Goal: Transaction & Acquisition: Download file/media

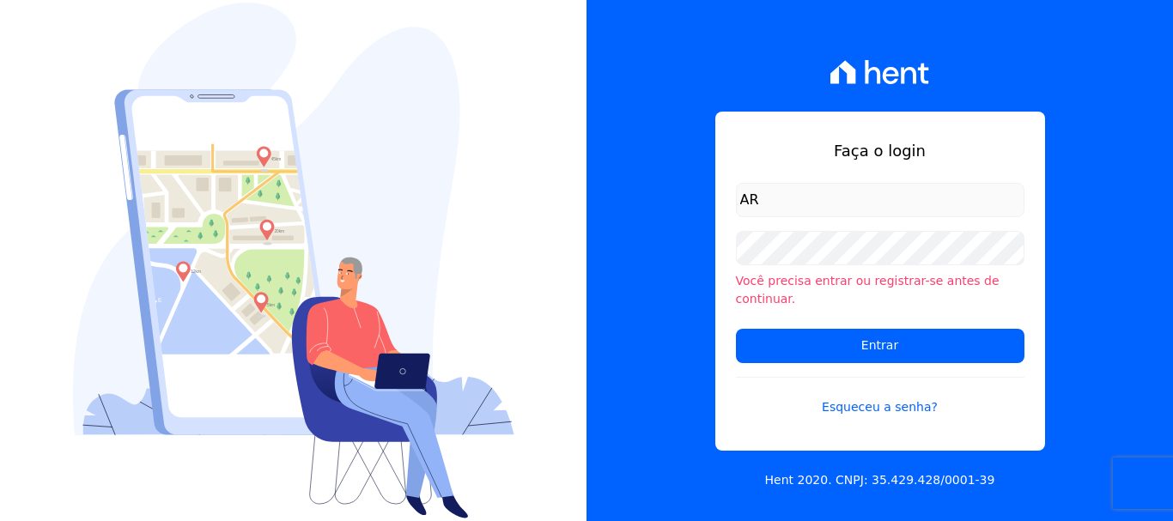
type input "A"
type input "a"
type input "[EMAIL_ADDRESS][DOMAIN_NAME]"
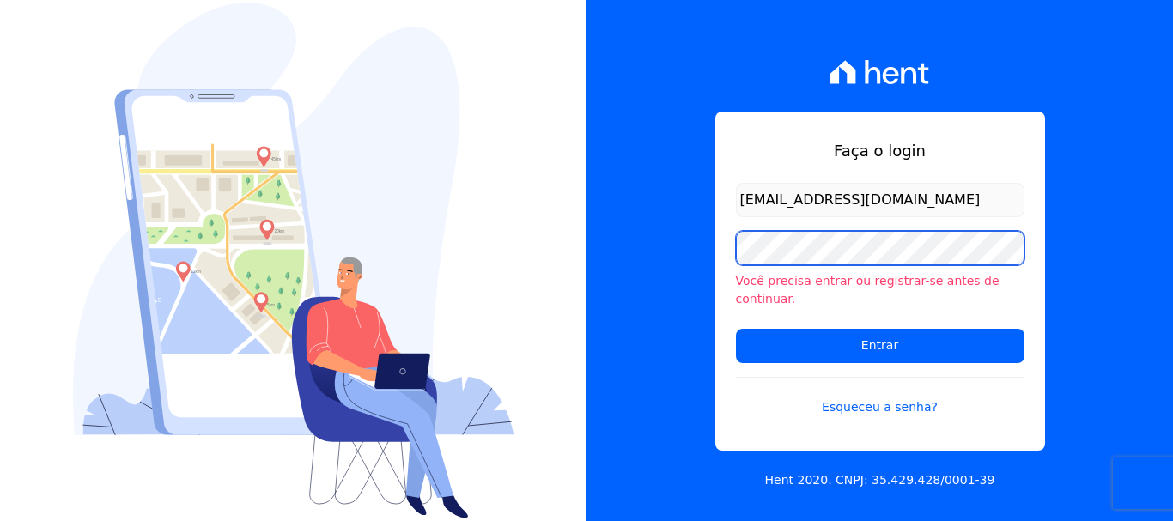
click at [736, 329] on input "Entrar" at bounding box center [880, 346] width 288 height 34
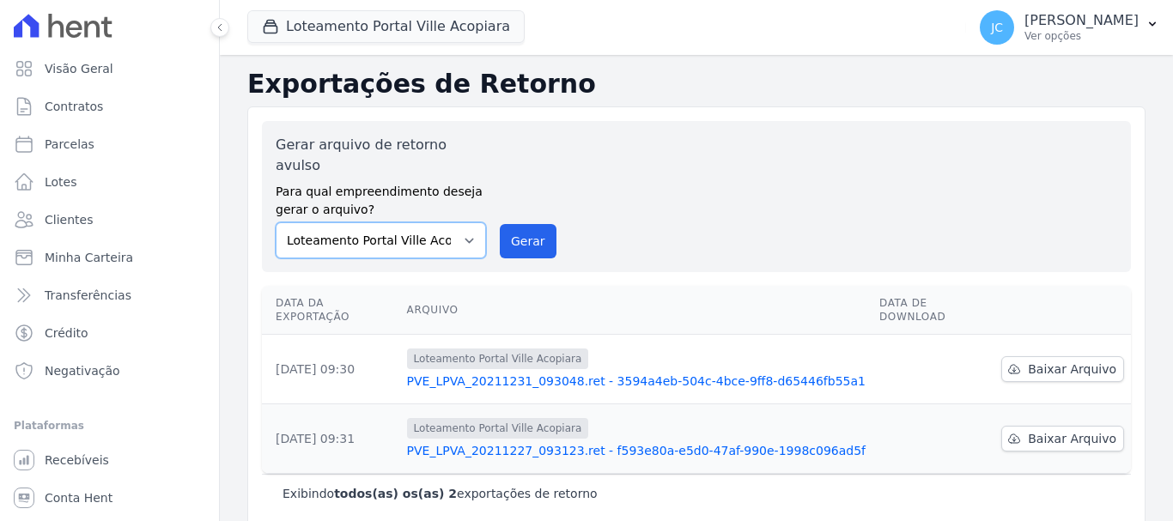
drag, startPoint x: 0, startPoint y: 0, endPoint x: 453, endPoint y: 215, distance: 501.6
click at [453, 222] on select "Loteamento Portal Ville Acopiara Loteamento Recanto dos Pássaros Quixeramobim L…" at bounding box center [381, 240] width 210 height 36
click at [438, 222] on select "Loteamento Portal Ville Acopiara Loteamento Recanto dos Pássaros Quixeramobim L…" at bounding box center [381, 240] width 210 height 36
click at [471, 222] on select "Loteamento Portal Ville Acopiara Loteamento Recanto dos Pássaros Quixeramobim L…" at bounding box center [381, 240] width 210 height 36
select select "680c1bfe-1e9a-4ffe-9017-886ab10875cd"
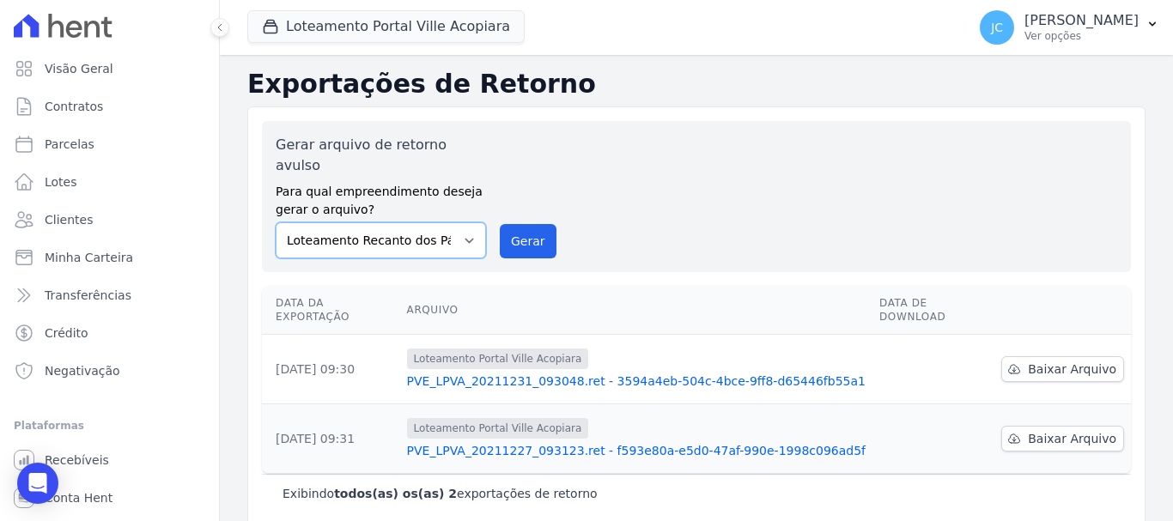
click at [276, 222] on select "Loteamento Portal Ville Acopiara Loteamento Recanto dos Pássaros Quixeramobim L…" at bounding box center [381, 240] width 210 height 36
click at [515, 224] on button "Gerar" at bounding box center [528, 241] width 57 height 34
click at [386, 222] on select "Loteamento Portal Ville Acopiara Loteamento Recanto dos Pássaros Quixeramobim L…" at bounding box center [381, 240] width 210 height 36
click at [630, 190] on div "Gerar arquivo de retorno avulso Para qual empreendimento deseja gerar o arquivo…" at bounding box center [696, 197] width 841 height 124
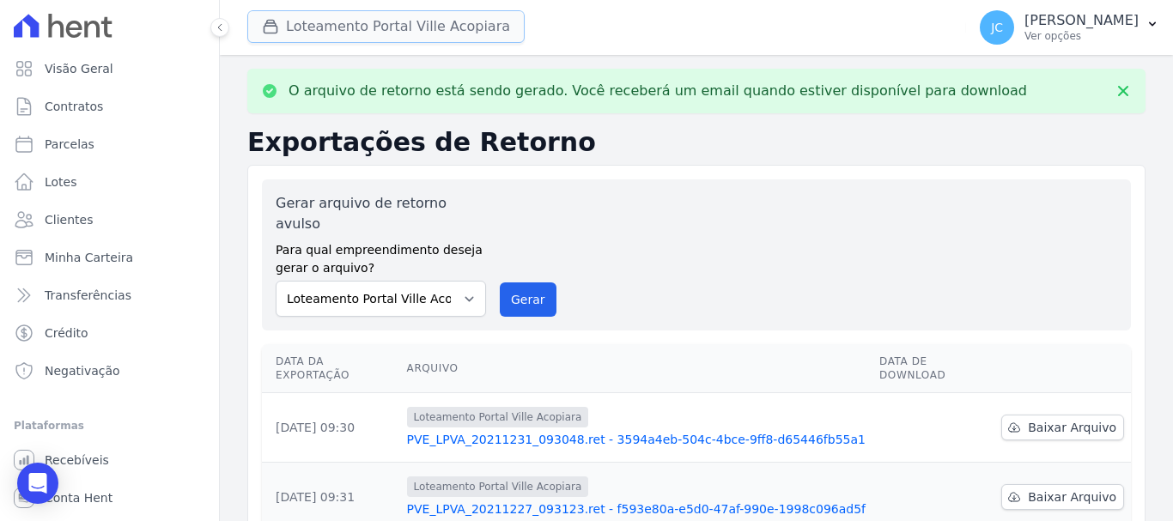
click at [404, 14] on button "Loteamento Portal Ville Acopiara" at bounding box center [385, 26] width 277 height 33
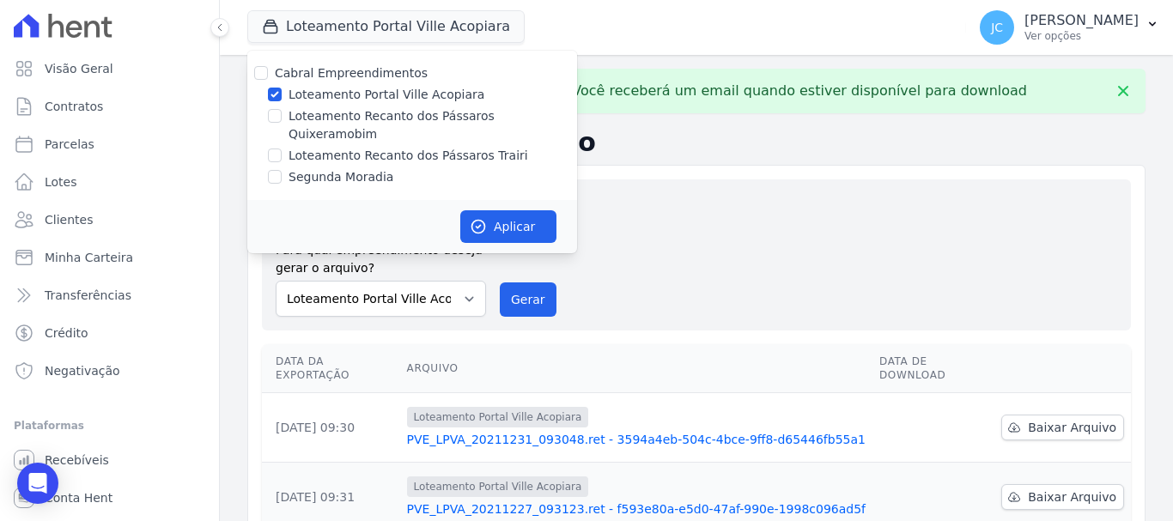
click at [340, 103] on label "Loteamento Portal Ville Acopiara" at bounding box center [386, 95] width 196 height 18
click at [282, 101] on input "Loteamento Portal Ville Acopiara" at bounding box center [275, 95] width 14 height 14
checkbox input "false"
click at [322, 117] on label "Loteamento Recanto dos Pássaros Quixeramobim" at bounding box center [432, 125] width 288 height 36
click at [282, 117] on input "Loteamento Recanto dos Pássaros Quixeramobim" at bounding box center [275, 116] width 14 height 14
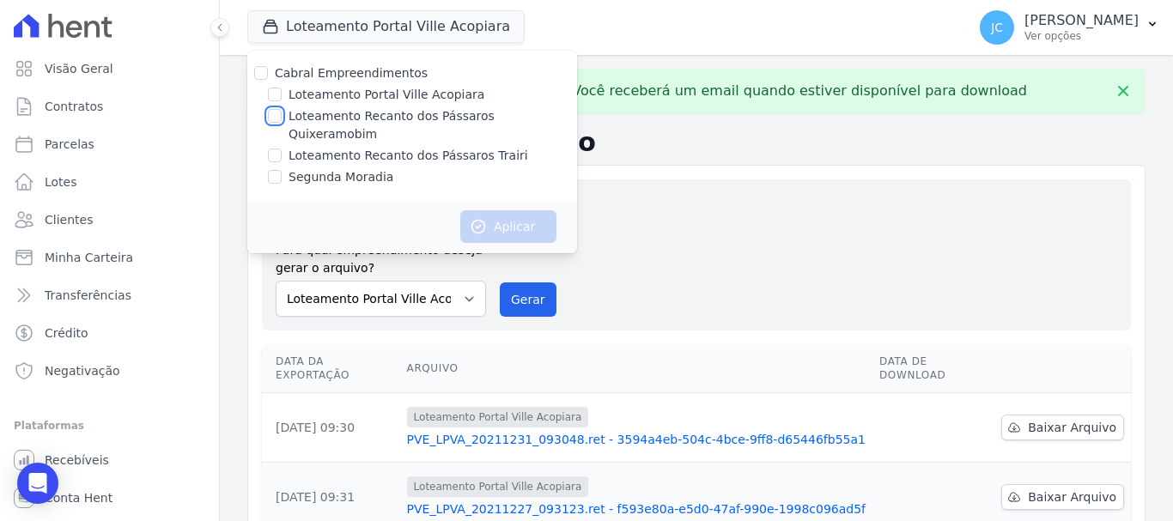
checkbox input "true"
click at [484, 210] on button "Aplicar" at bounding box center [508, 226] width 96 height 33
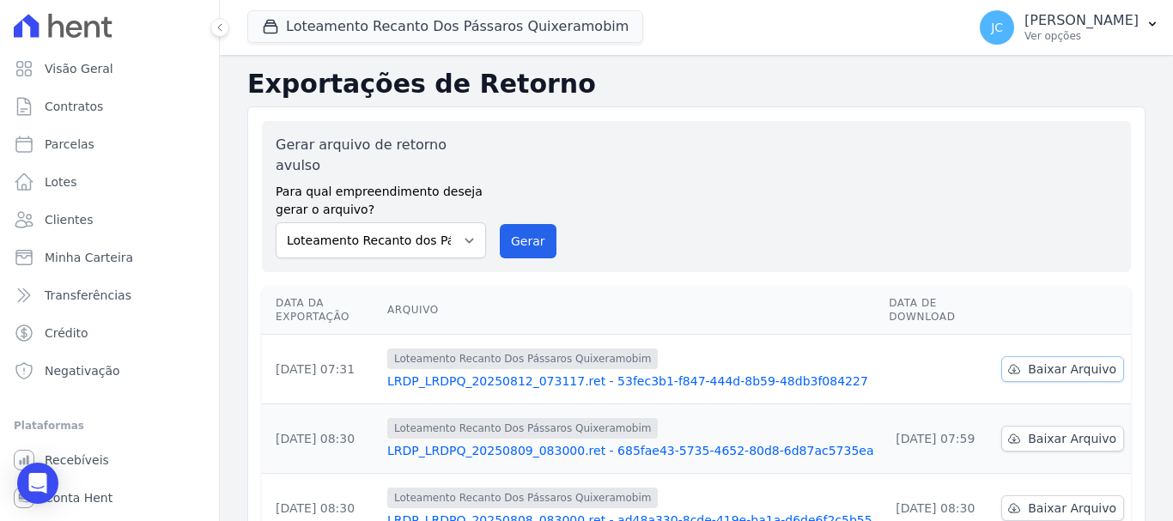
click at [1020, 356] on link "Baixar Arquivo" at bounding box center [1062, 369] width 123 height 26
click at [483, 14] on button "Loteamento Recanto Dos Pássaros Quixeramobim" at bounding box center [445, 26] width 396 height 33
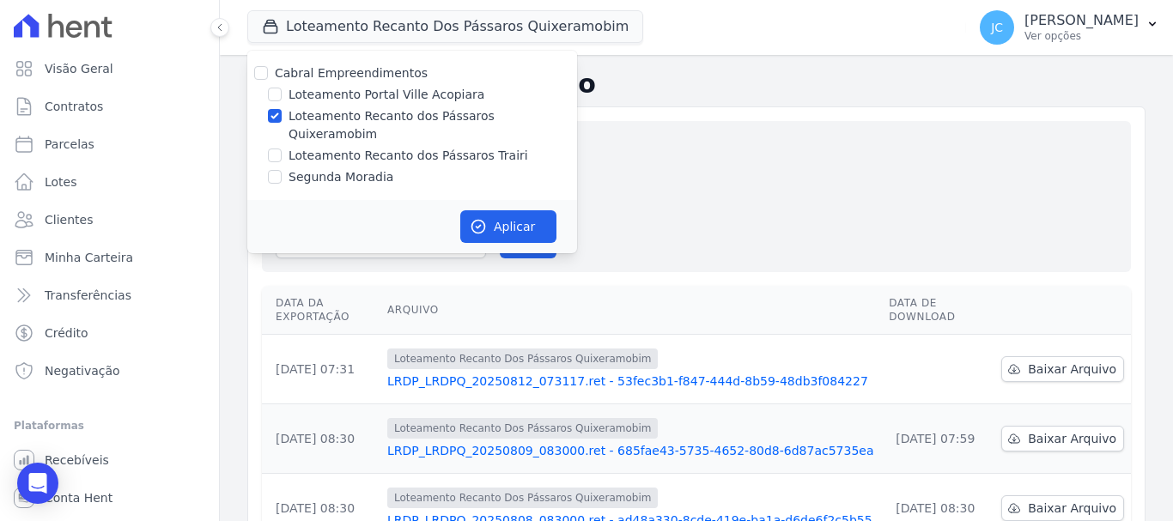
click at [292, 118] on label "Loteamento Recanto dos Pássaros Quixeramobim" at bounding box center [432, 125] width 288 height 36
click at [282, 118] on input "Loteamento Recanto dos Pássaros Quixeramobim" at bounding box center [275, 116] width 14 height 14
checkbox input "false"
click at [279, 149] on input "Loteamento Recanto dos Pássaros Trairi" at bounding box center [275, 156] width 14 height 14
checkbox input "true"
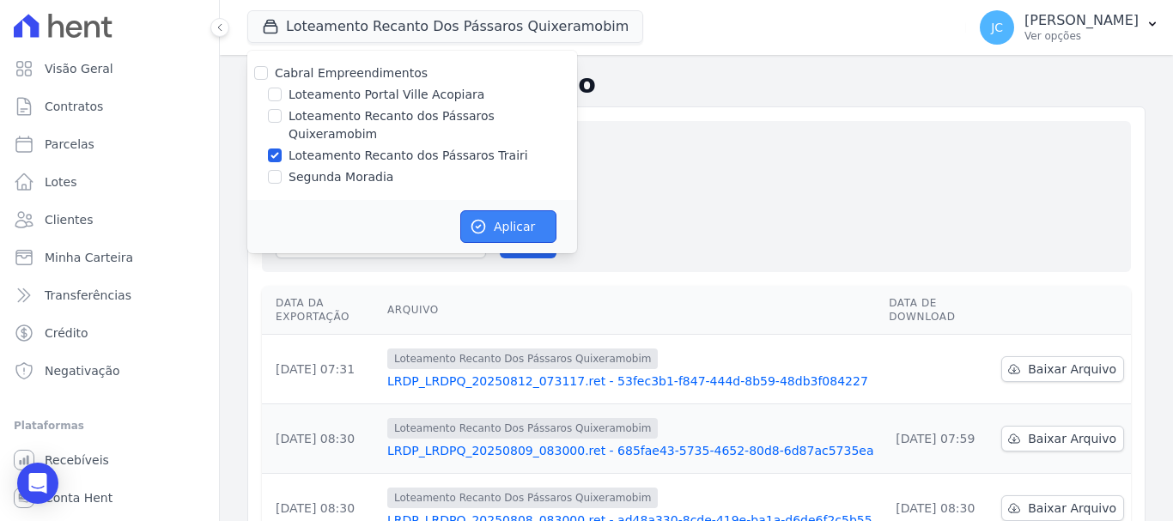
click at [506, 218] on button "Aplicar" at bounding box center [508, 226] width 96 height 33
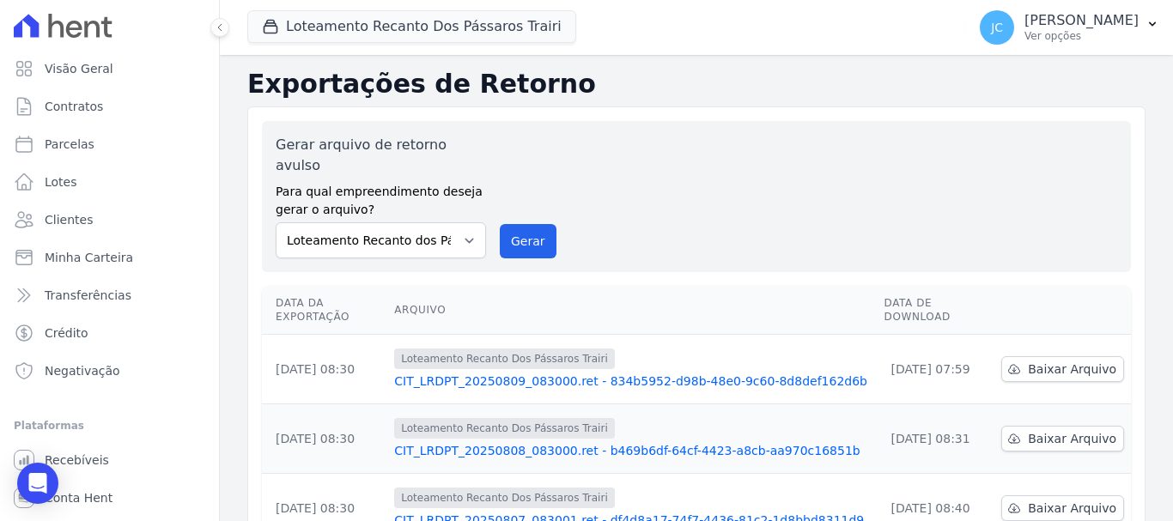
click at [732, 220] on div "Gerar arquivo de retorno avulso Para qual empreendimento deseja gerar o arquivo…" at bounding box center [696, 197] width 841 height 124
click at [497, 25] on button "Loteamento Recanto Dos Pássaros Trairi" at bounding box center [411, 26] width 329 height 33
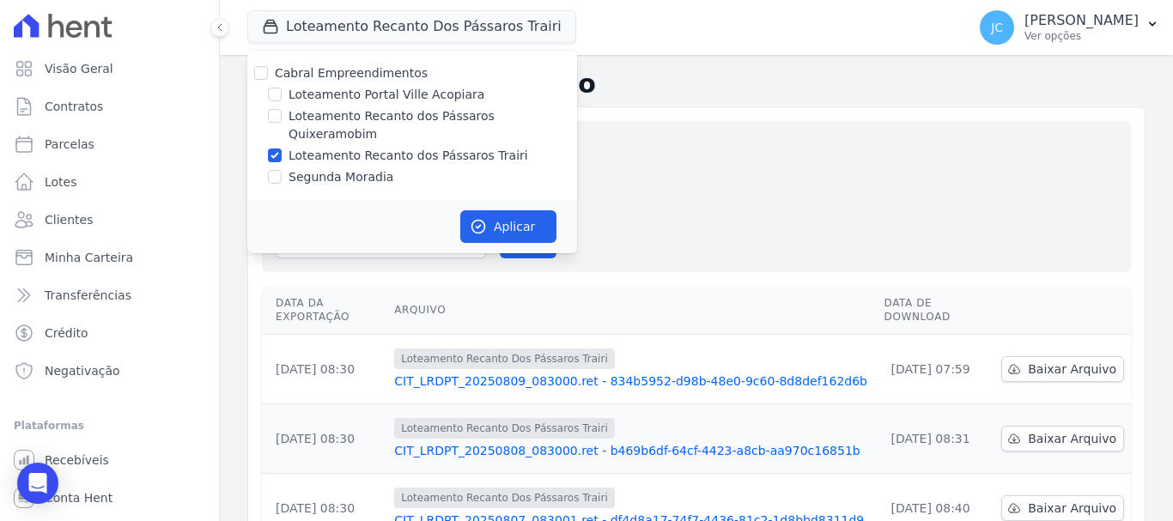
click at [396, 147] on label "Loteamento Recanto dos Pássaros Trairi" at bounding box center [408, 156] width 240 height 18
click at [282, 149] on input "Loteamento Recanto dos Pássaros Trairi" at bounding box center [275, 156] width 14 height 14
checkbox input "false"
click at [363, 168] on label "Segunda Moradia" at bounding box center [340, 177] width 105 height 18
click at [282, 170] on input "Segunda Moradia" at bounding box center [275, 177] width 14 height 14
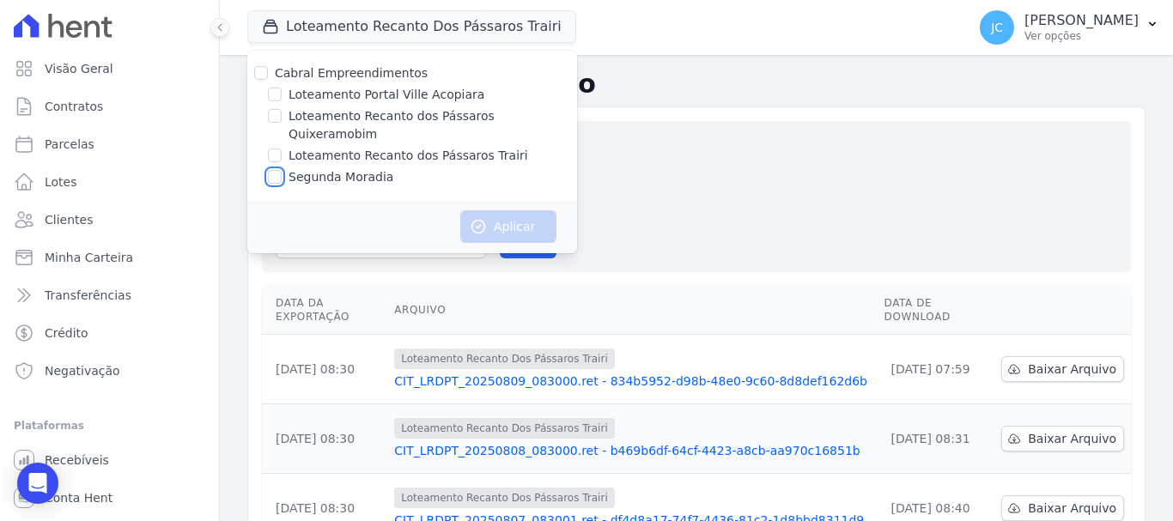
checkbox input "true"
click at [493, 210] on button "Aplicar" at bounding box center [508, 226] width 96 height 33
